Goal: Task Accomplishment & Management: Complete application form

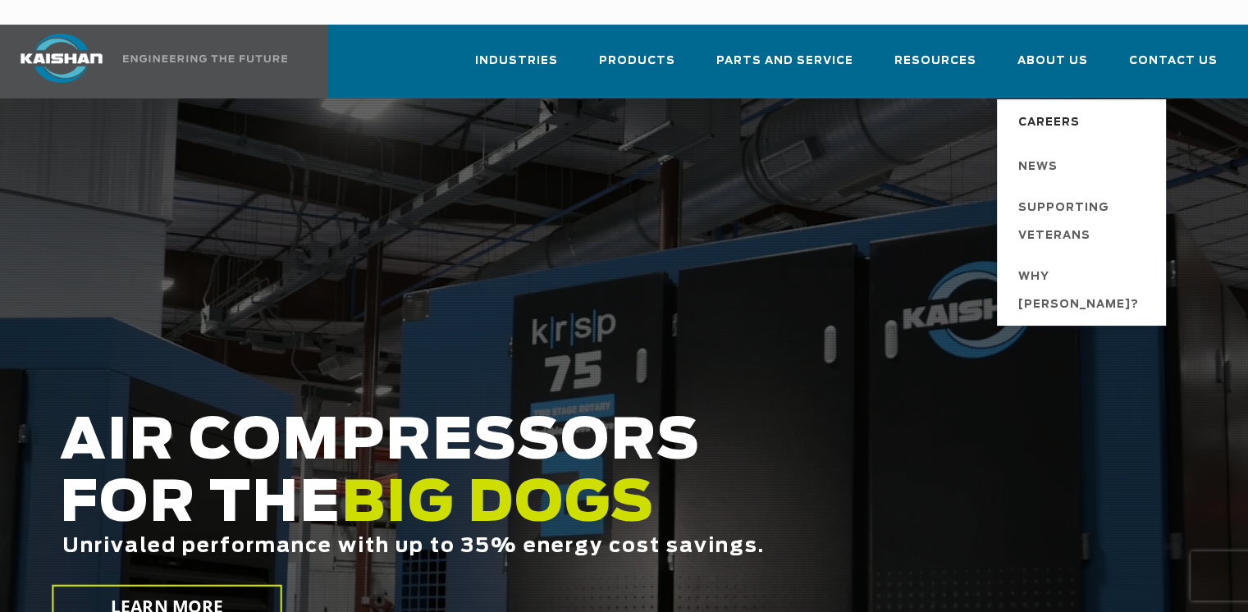
click at [1064, 109] on span "Careers" at bounding box center [1049, 123] width 62 height 28
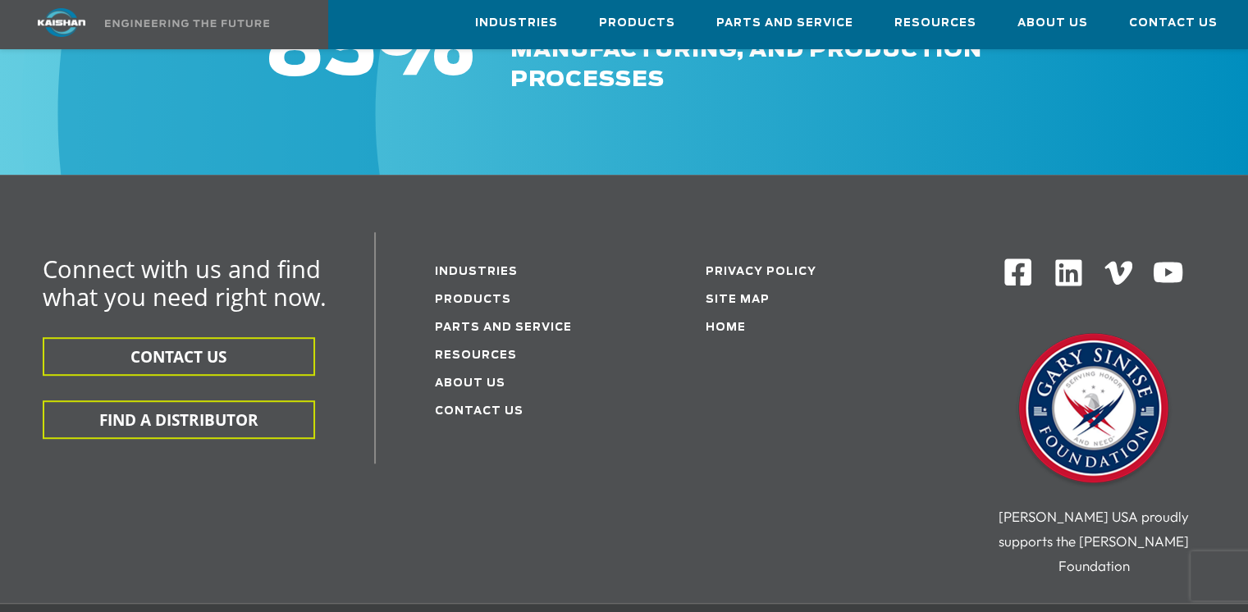
scroll to position [273, 0]
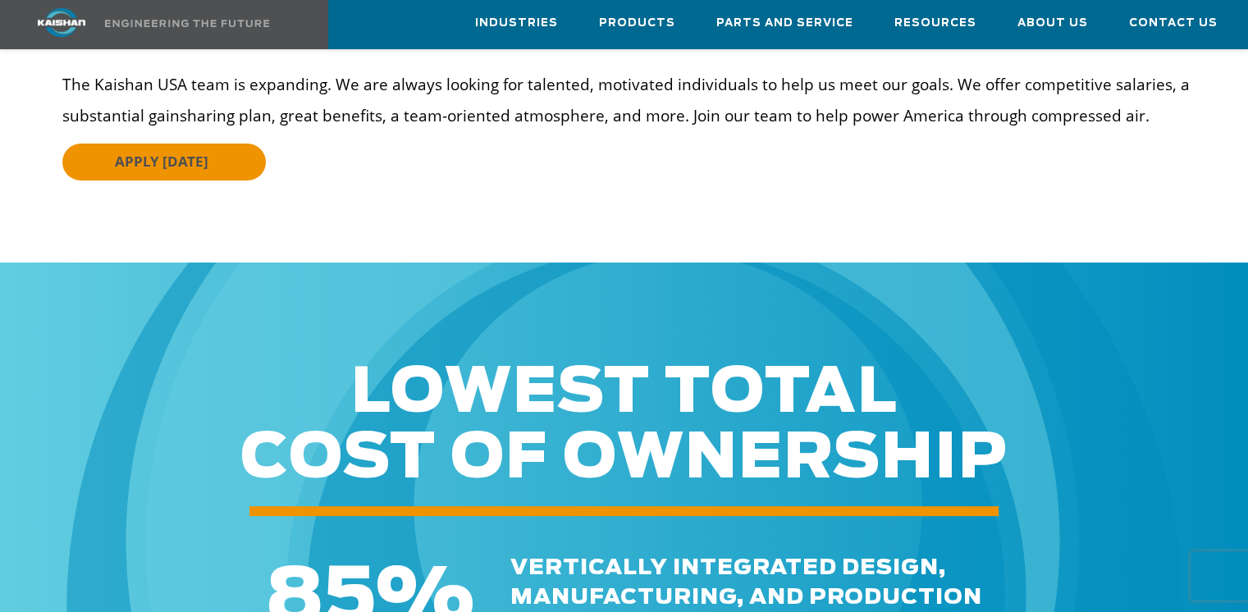
click at [190, 152] on span "APPLY TODAY" at bounding box center [162, 161] width 94 height 19
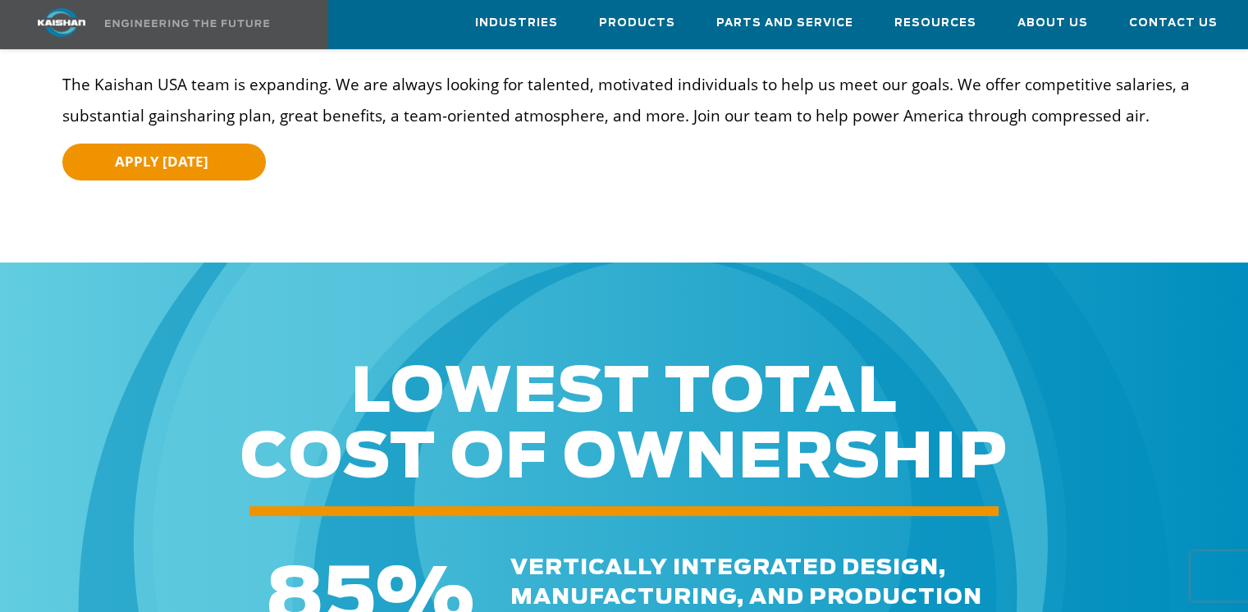
scroll to position [0, 0]
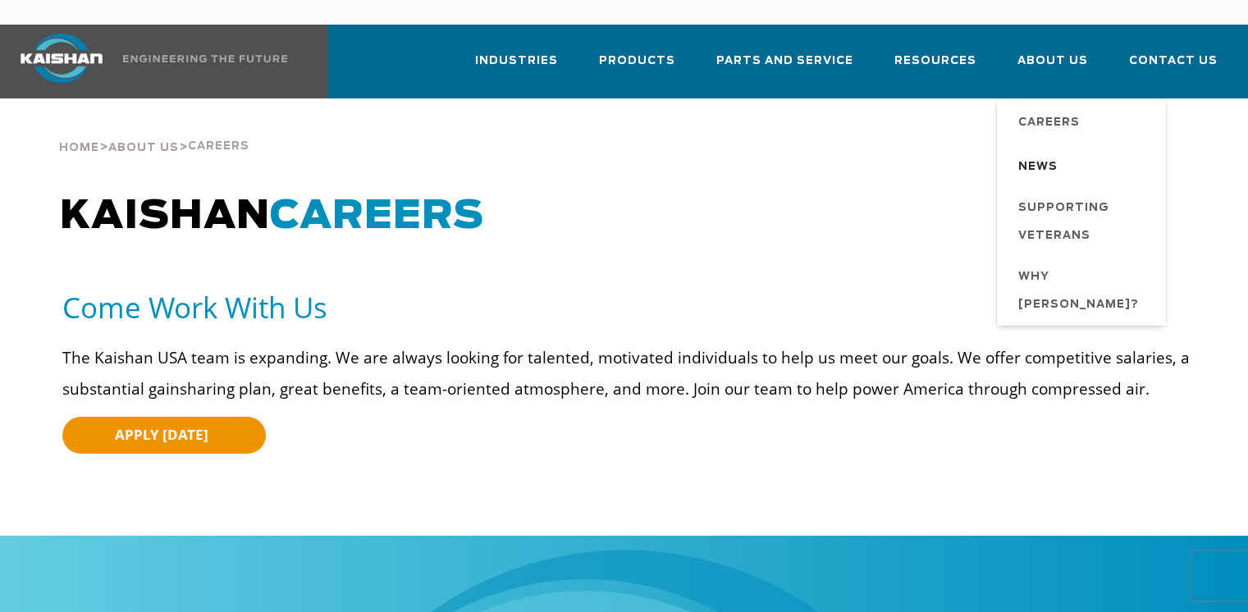
click at [1048, 153] on span "News" at bounding box center [1037, 167] width 39 height 28
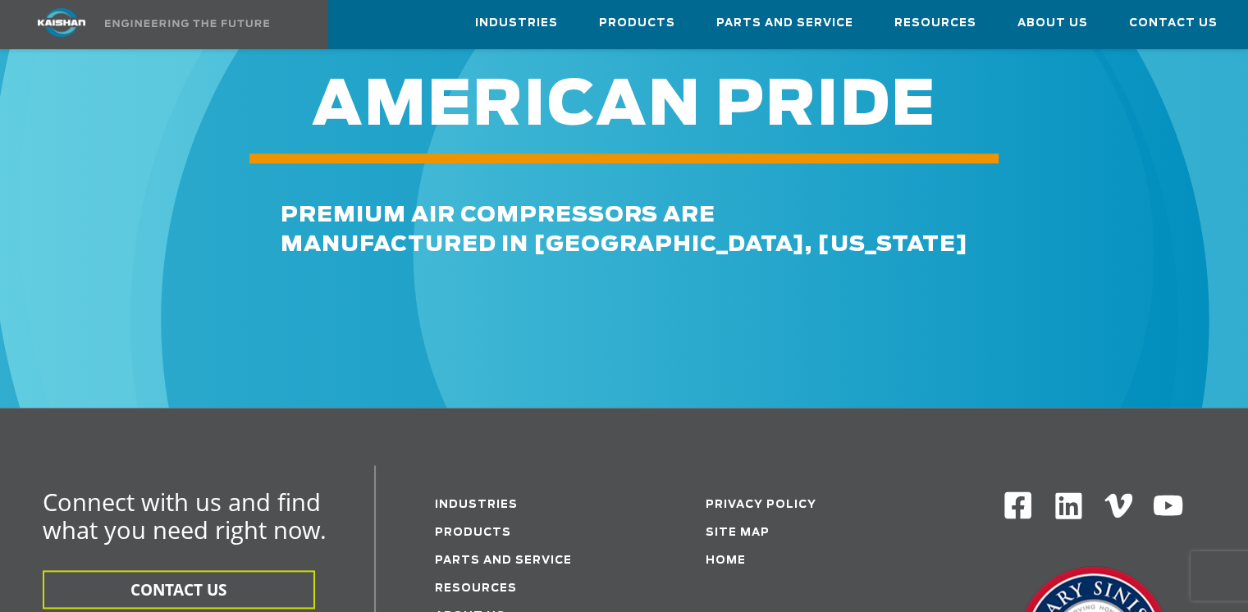
scroll to position [2188, 0]
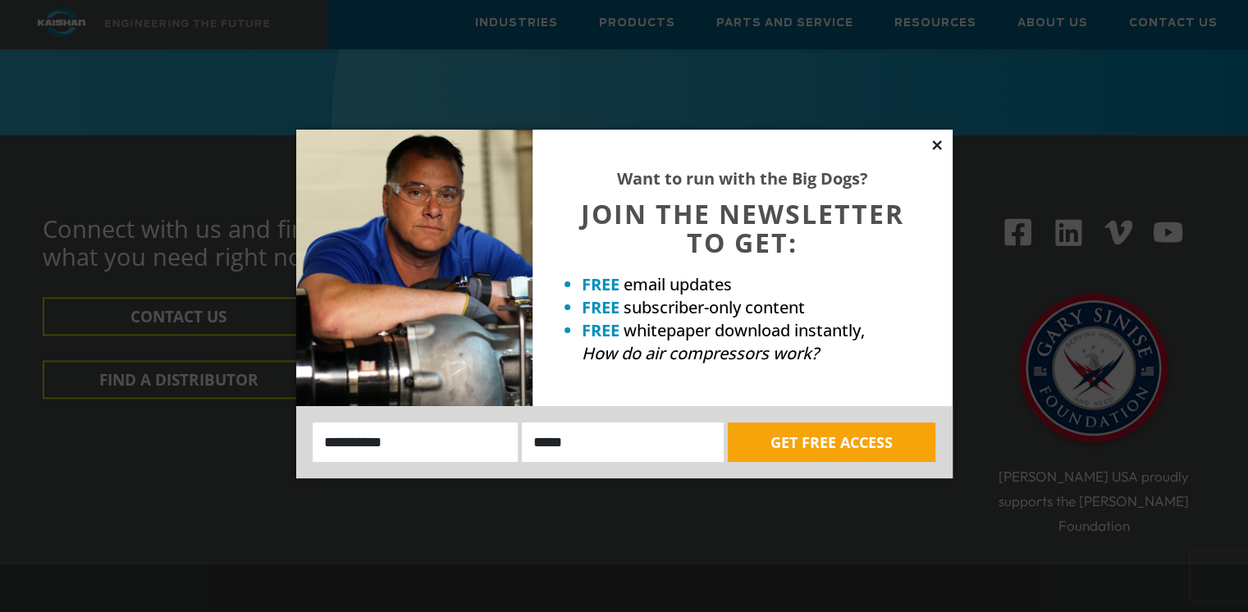
click at [930, 142] on icon at bounding box center [937, 145] width 15 height 15
